Goal: Find contact information: Find contact information

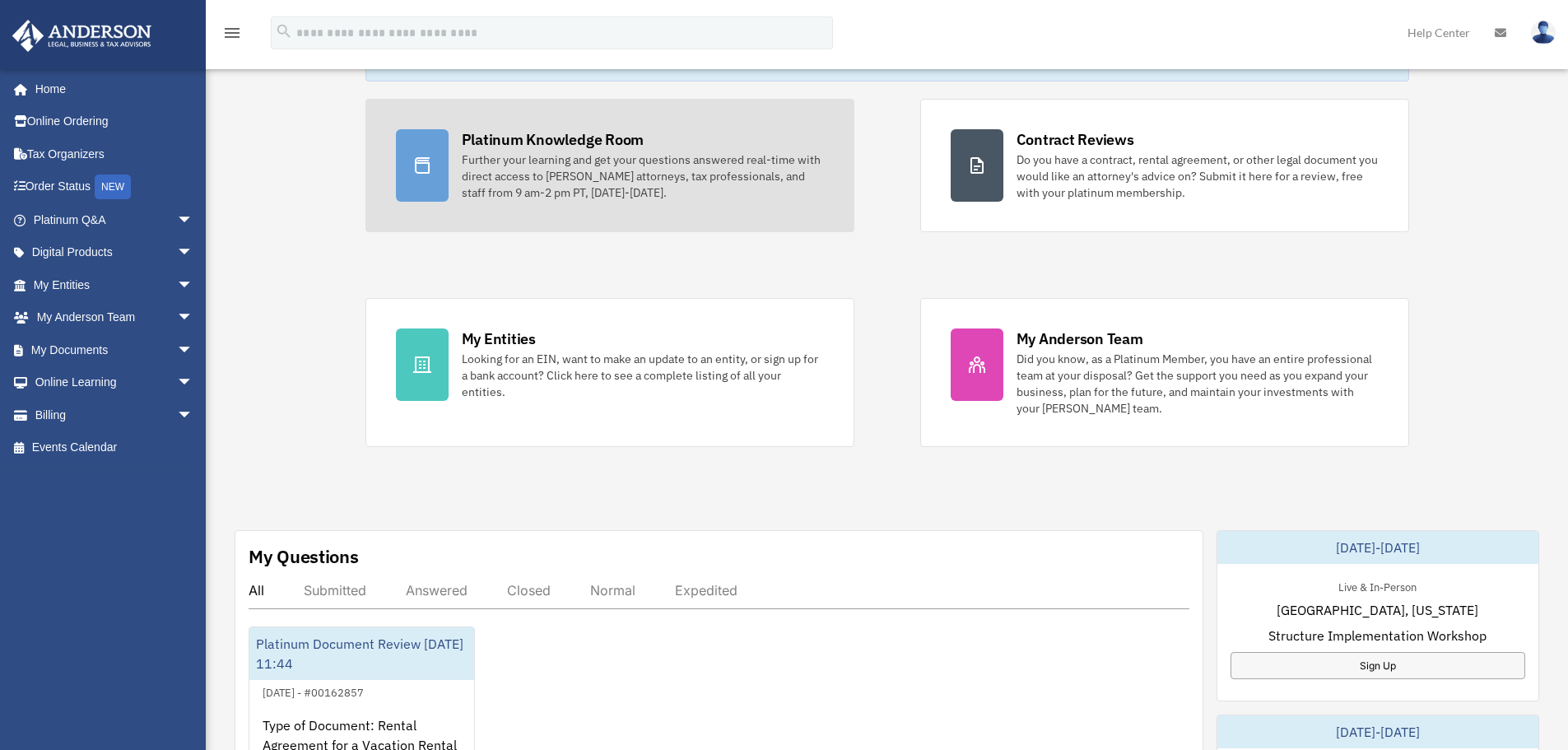
scroll to position [330, 0]
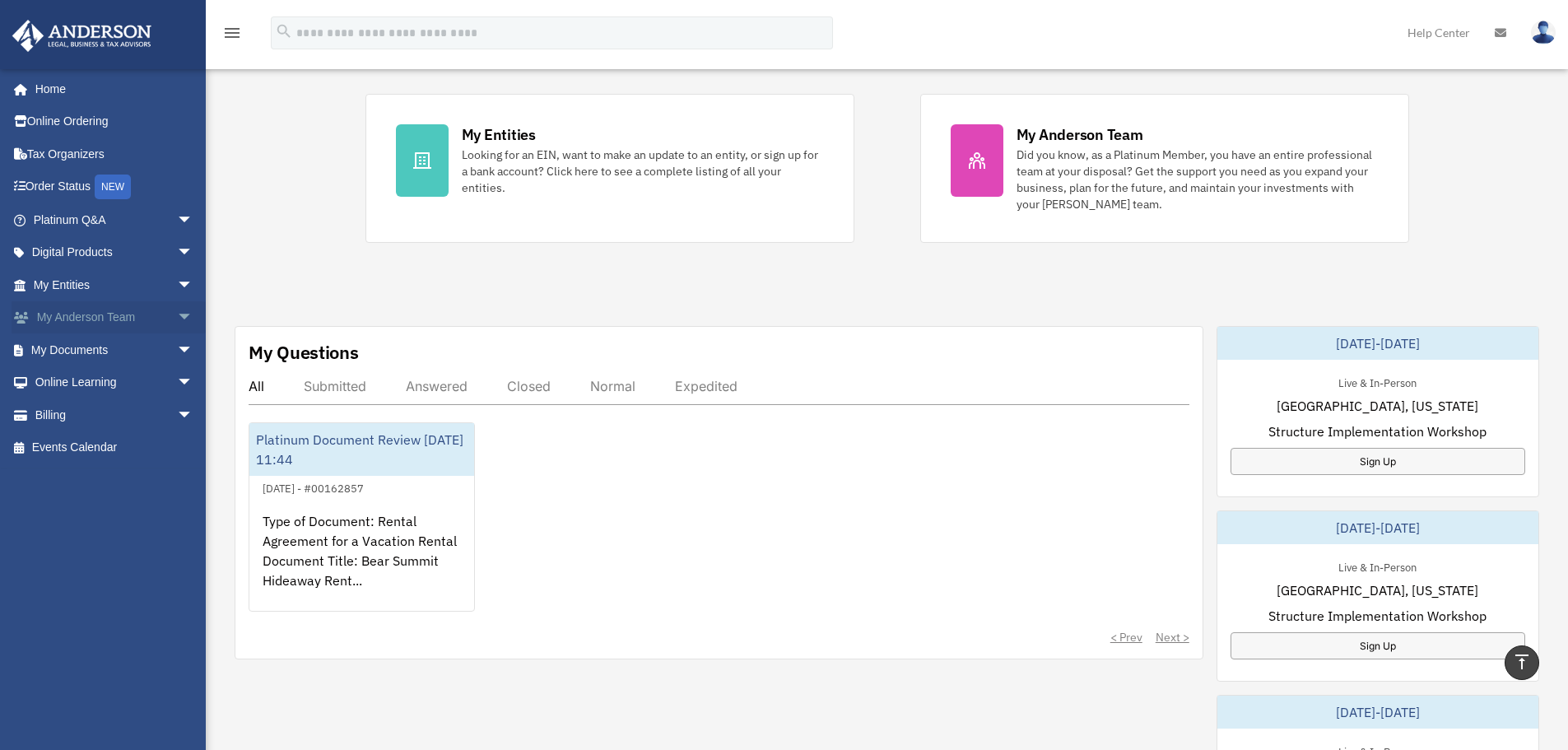
click at [177, 318] on span "arrow_drop_down" at bounding box center [194, 318] width 33 height 34
click at [148, 348] on link "My Anderson Team" at bounding box center [120, 350] width 195 height 33
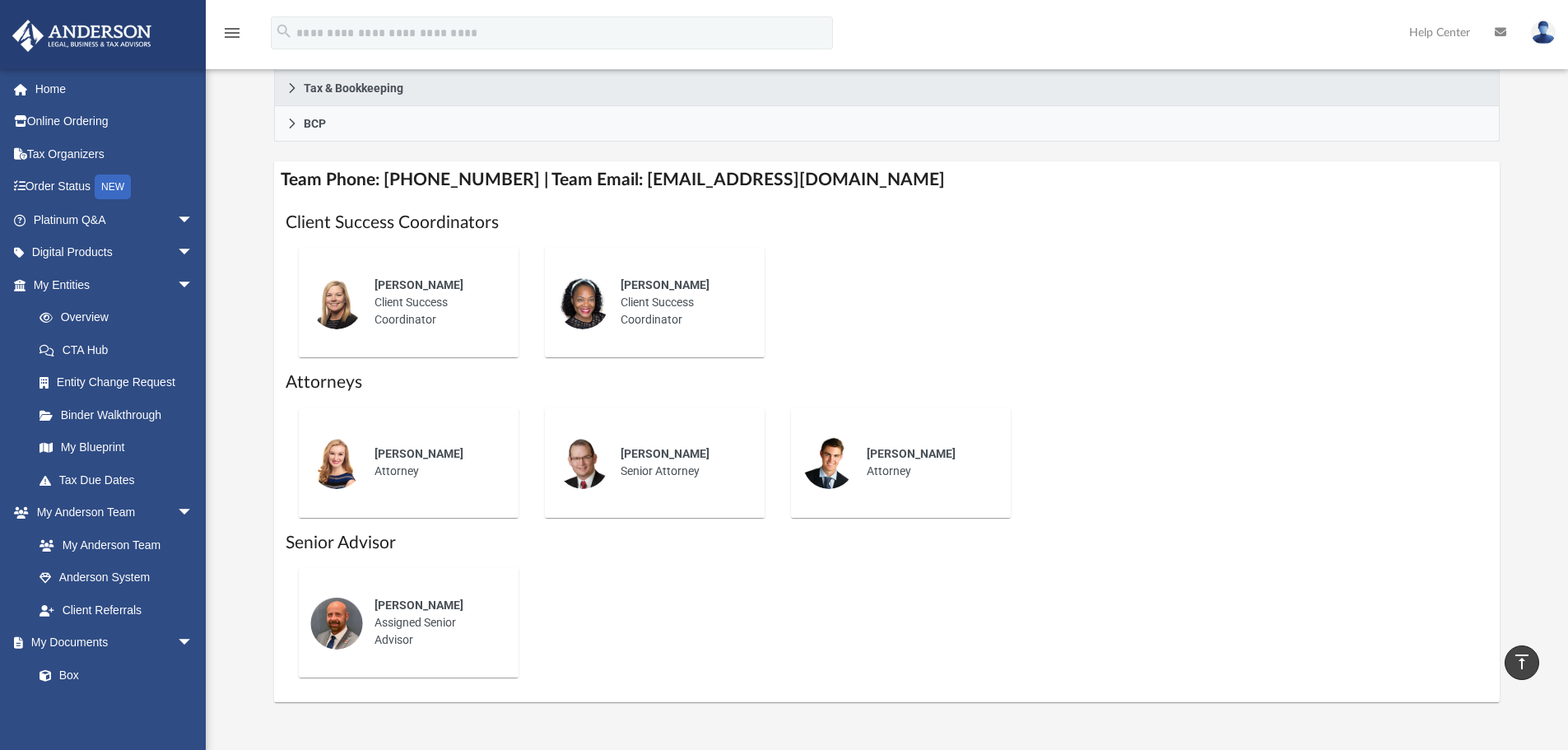
scroll to position [576, 0]
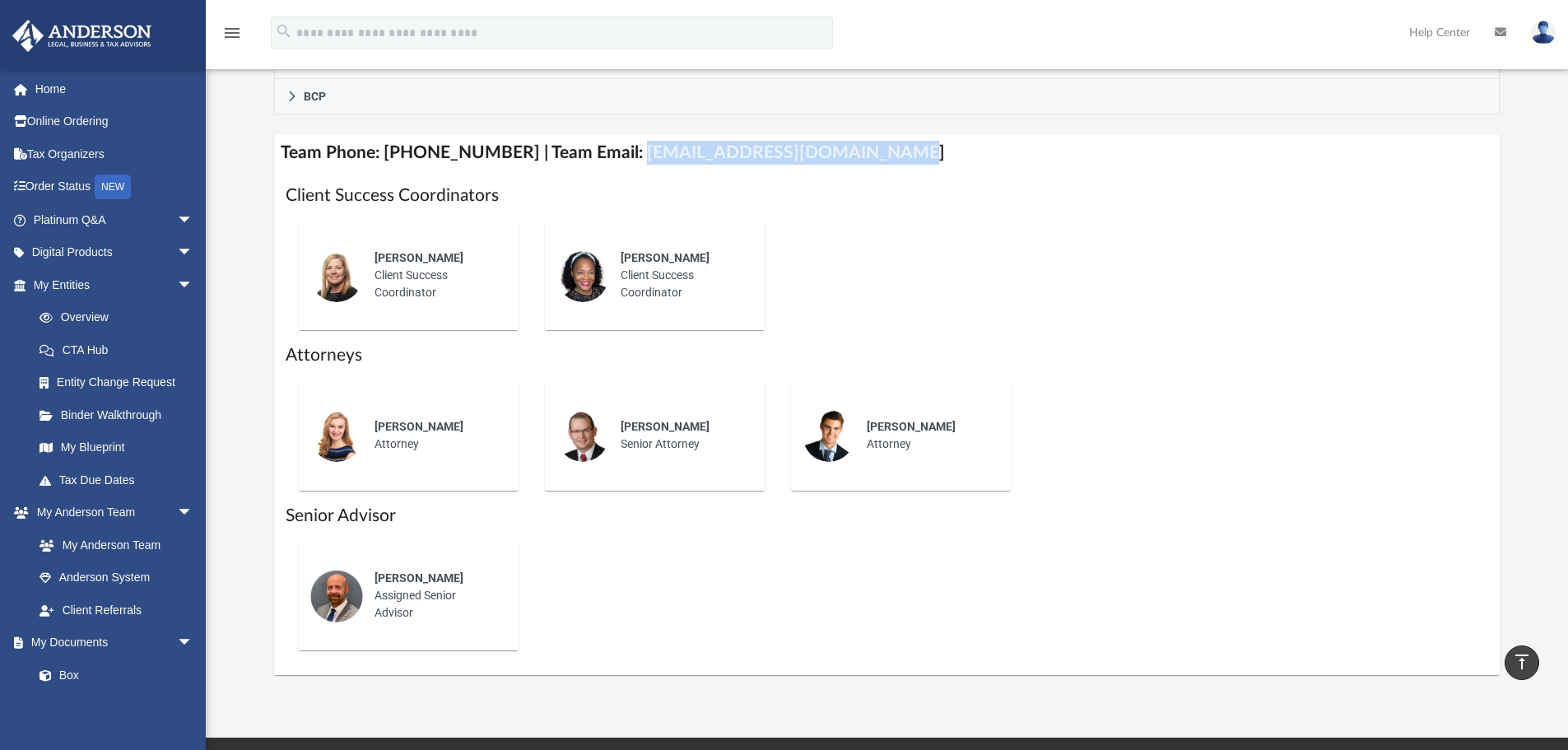
drag, startPoint x: 611, startPoint y: 149, endPoint x: 857, endPoint y: 147, distance: 246.0
click at [857, 147] on h4 "Team Phone: [PHONE_NUMBER] | Team Email: [EMAIL_ADDRESS][DOMAIN_NAME]" at bounding box center [887, 152] width 1227 height 37
copy h4 "[EMAIL_ADDRESS][DOMAIN_NAME]"
click at [52, 120] on link "Online Ordering" at bounding box center [114, 122] width 207 height 33
